Goal: Information Seeking & Learning: Learn about a topic

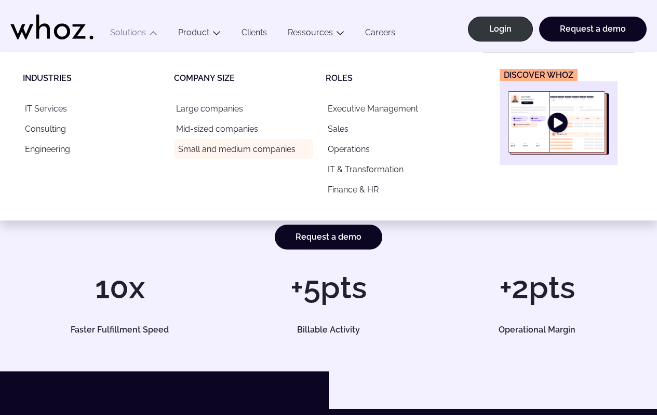
click at [196, 148] on link "Small and medium companies" at bounding box center [243, 149] width 139 height 20
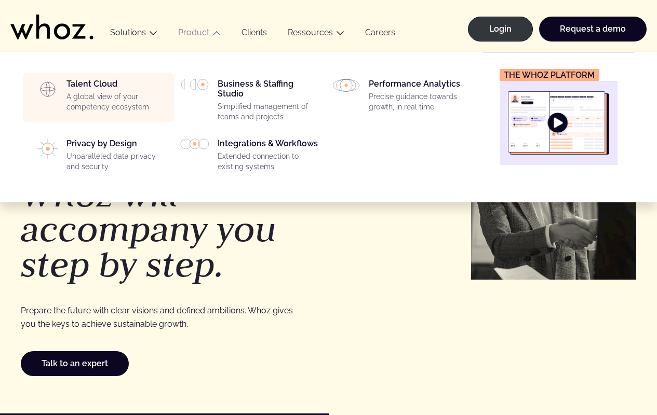
click at [100, 90] on div "Talent Cloud A global view of your competency ecosystem" at bounding box center [116, 97] width 101 height 37
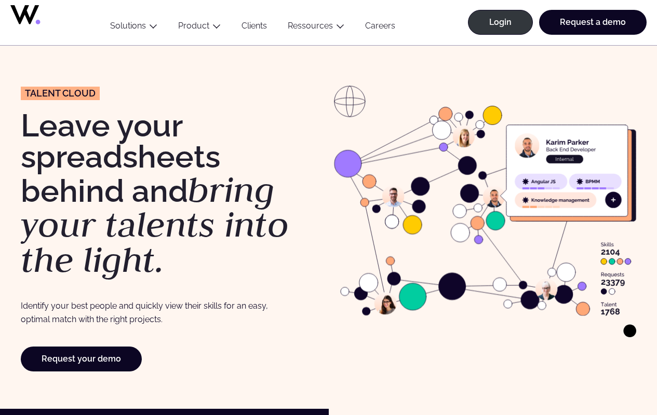
scroll to position [44, 0]
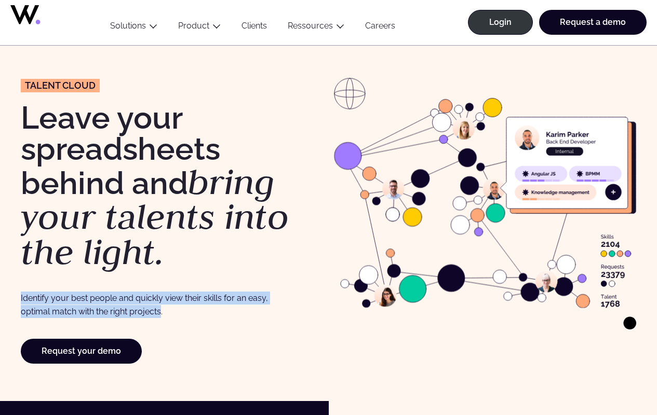
drag, startPoint x: 16, startPoint y: 296, endPoint x: 156, endPoint y: 310, distance: 141.3
click at [156, 310] on div "Talent Cloud Leave your spreadsheets behind and bring your talents into the lig…" at bounding box center [328, 204] width 657 height 393
copy p "Identify your best people and quickly view their skills for an easy, optimal ma…"
